Goal: Find specific page/section: Find specific page/section

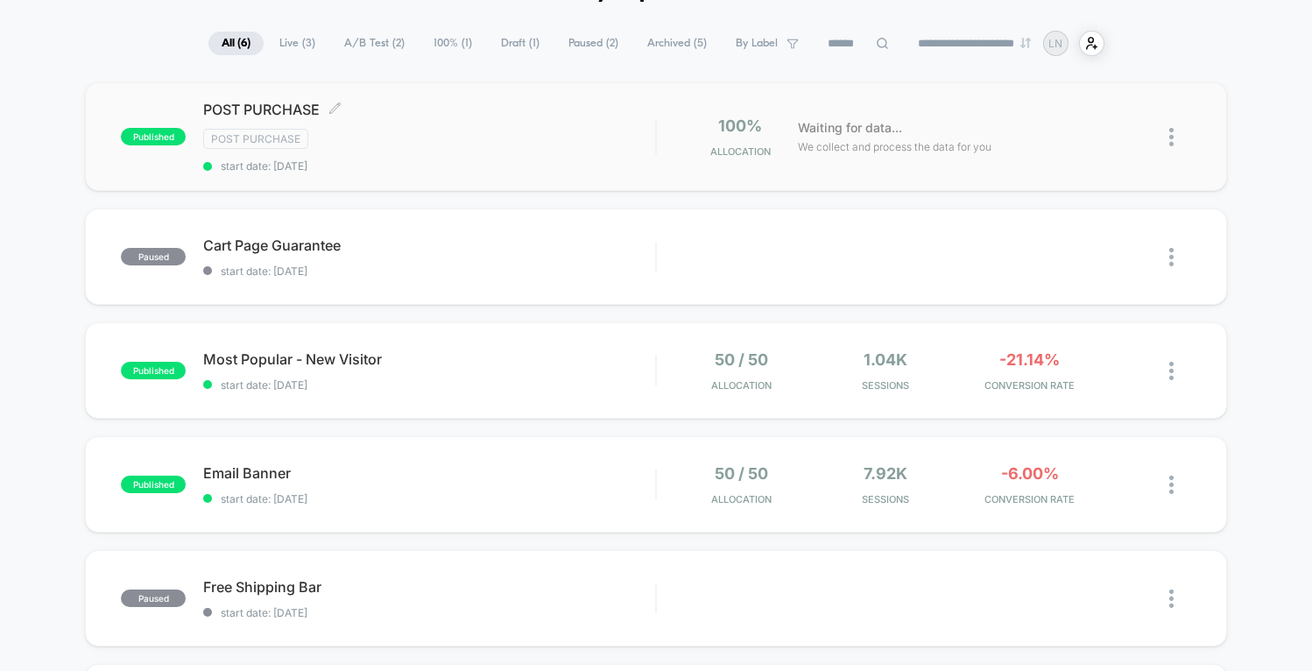
scroll to position [112, 0]
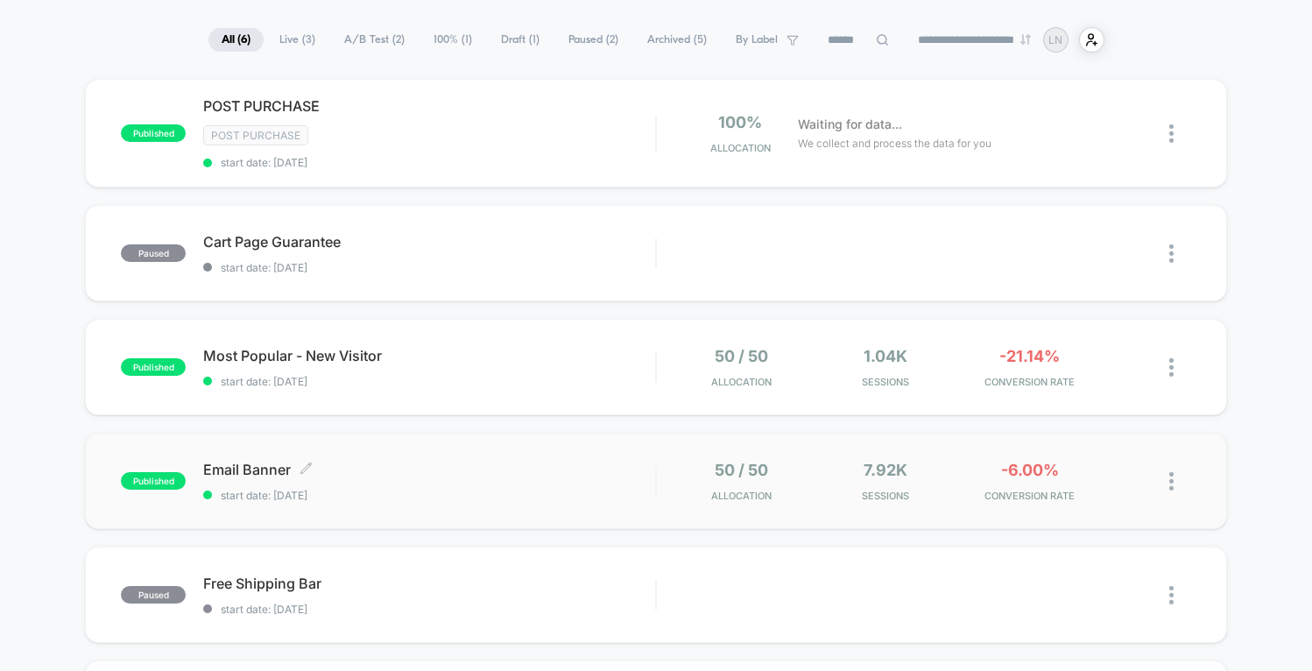
click at [374, 471] on span "Email Banner Click to edit experience details" at bounding box center [429, 470] width 452 height 18
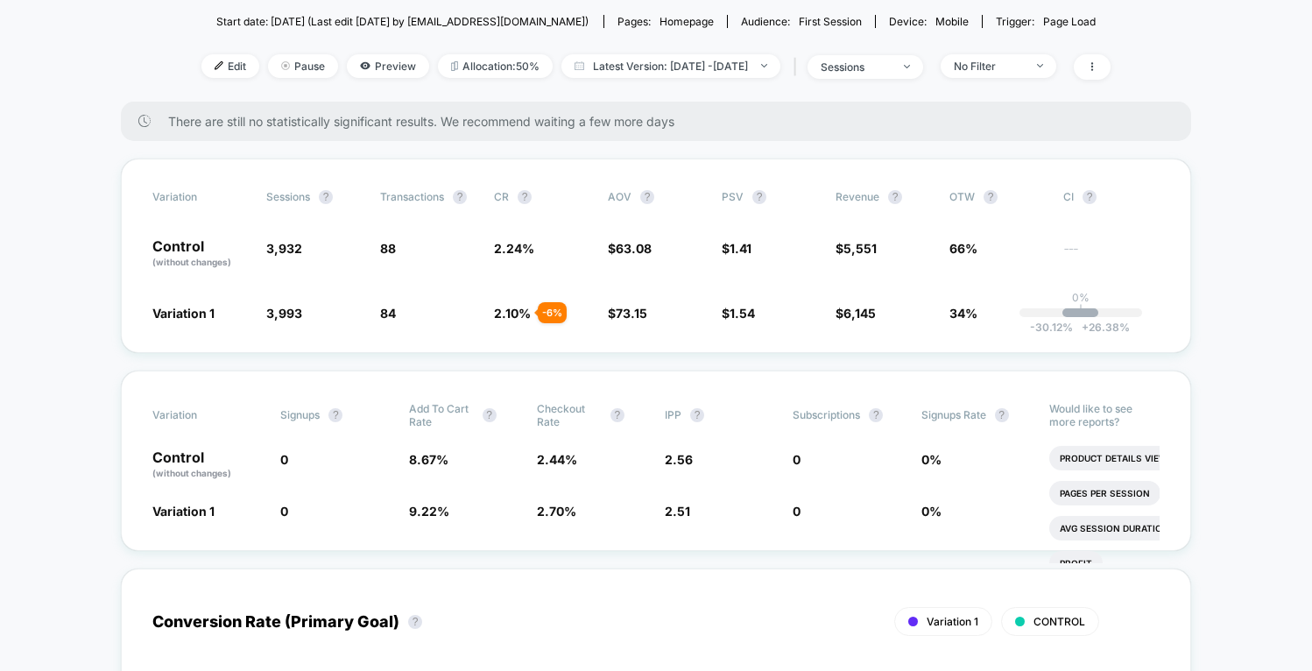
scroll to position [168, 0]
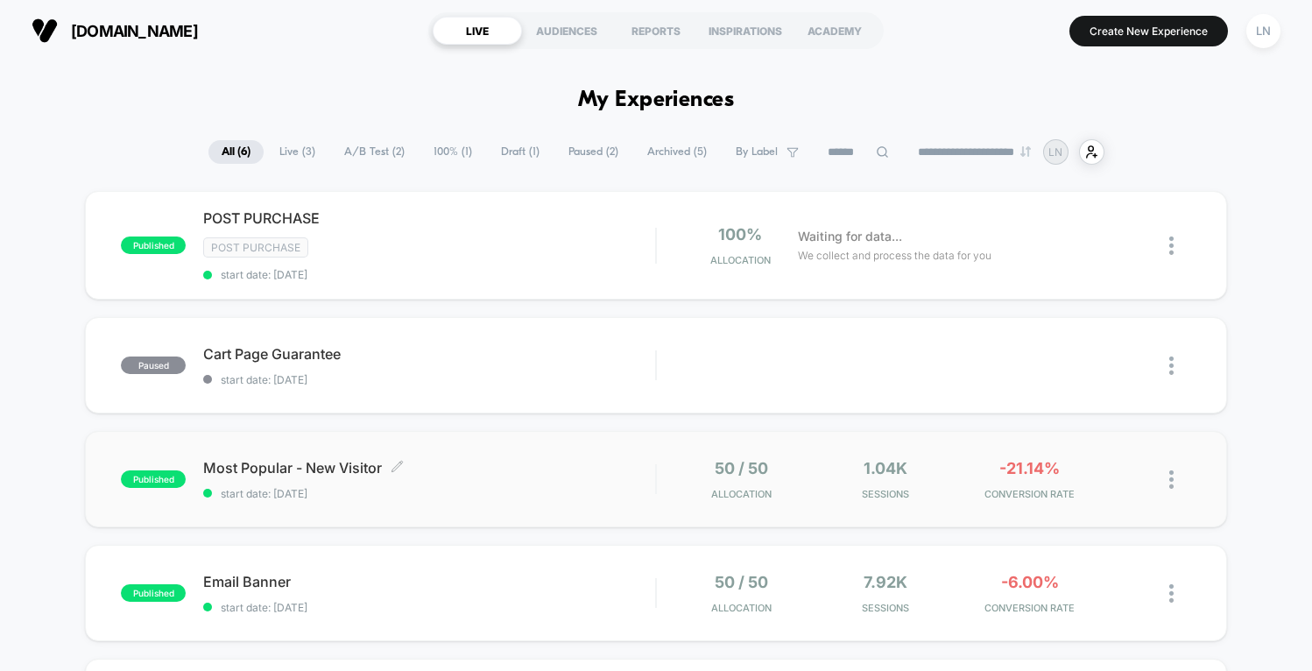
click at [527, 495] on span "start date: [DATE]" at bounding box center [429, 493] width 452 height 13
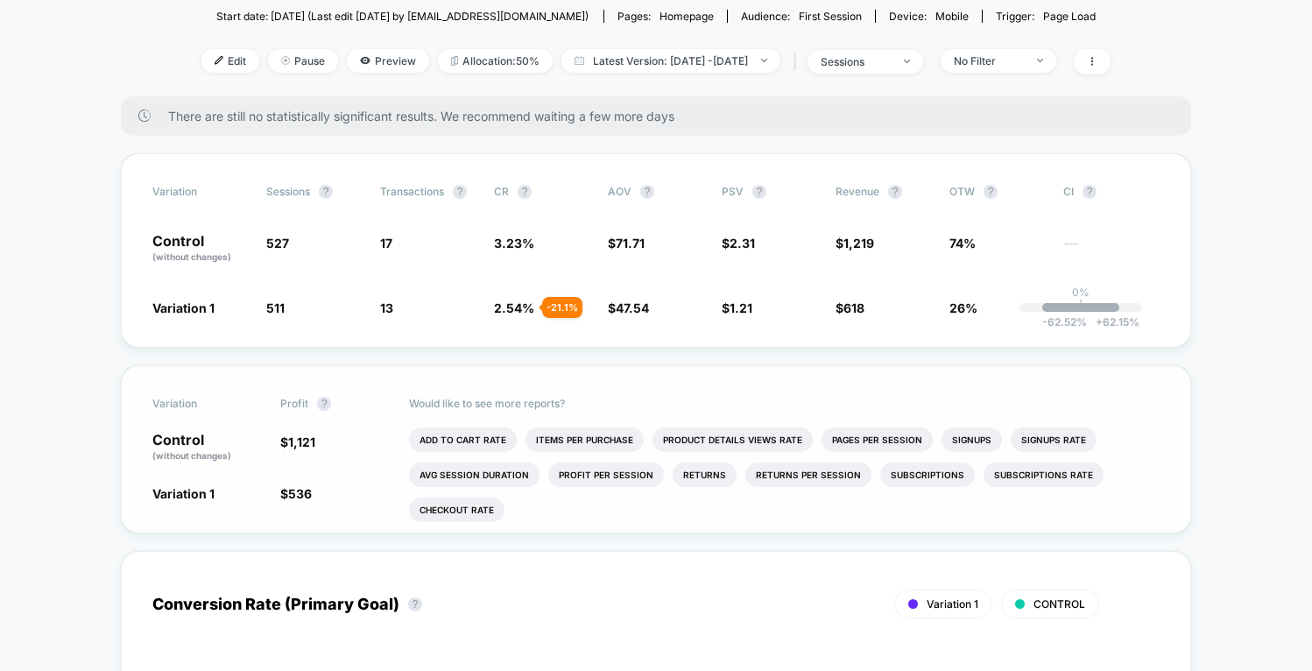
scroll to position [279, 0]
